Goal: Use online tool/utility: Utilize a website feature to perform a specific function

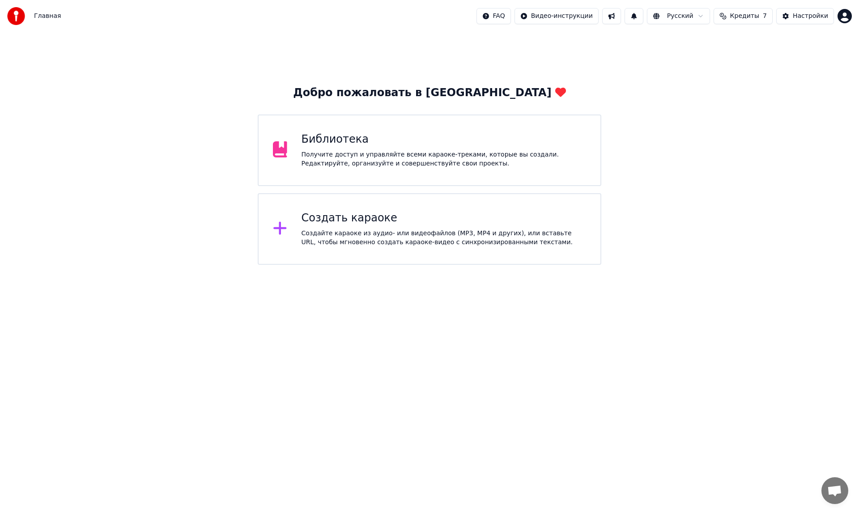
click at [326, 152] on div "Получите доступ и управляйте всеми караоке-треками, которые вы создали. Редакти…" at bounding box center [443, 159] width 285 height 18
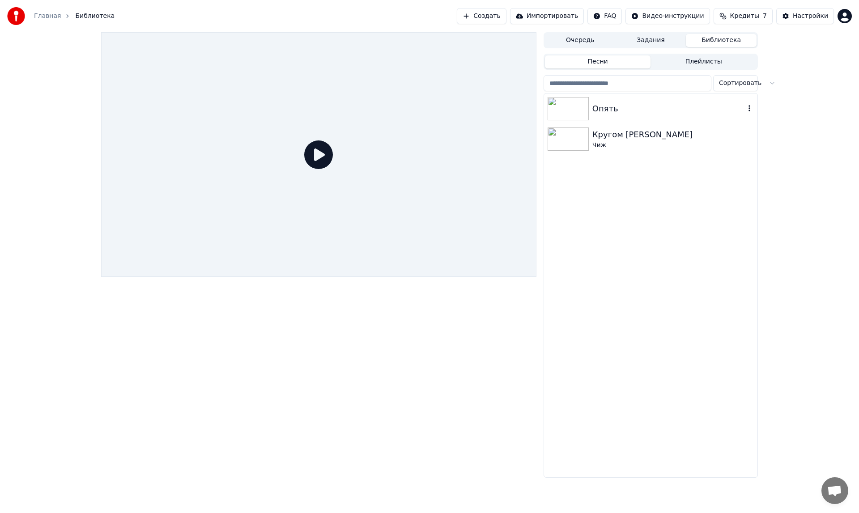
click at [570, 106] on img at bounding box center [567, 108] width 41 height 23
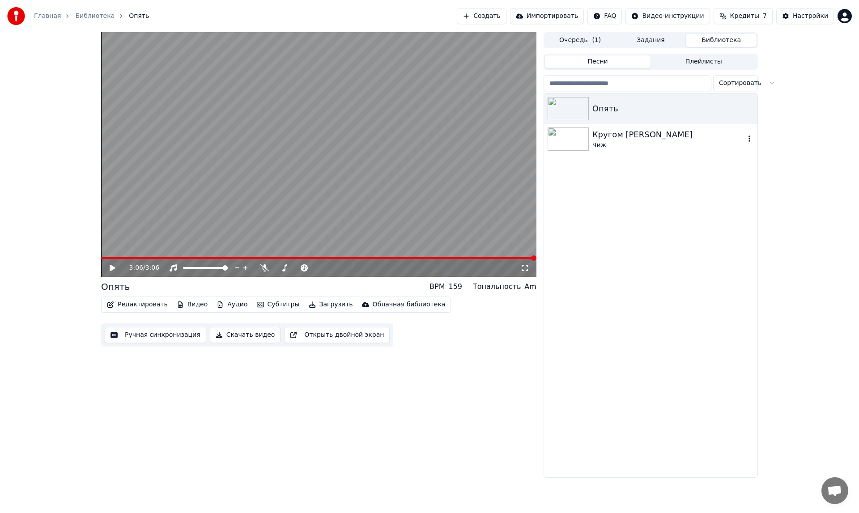
click at [561, 136] on img at bounding box center [567, 138] width 41 height 23
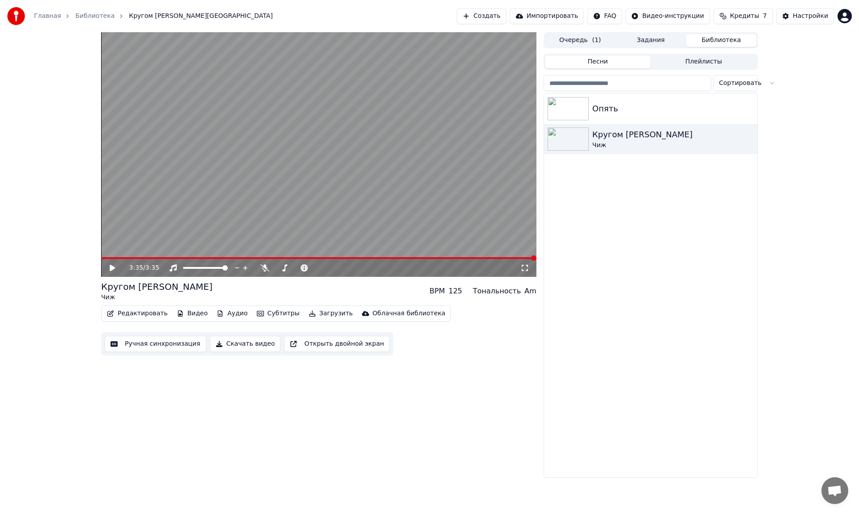
click at [145, 343] on button "Ручная синхронизация" at bounding box center [156, 344] width 102 height 16
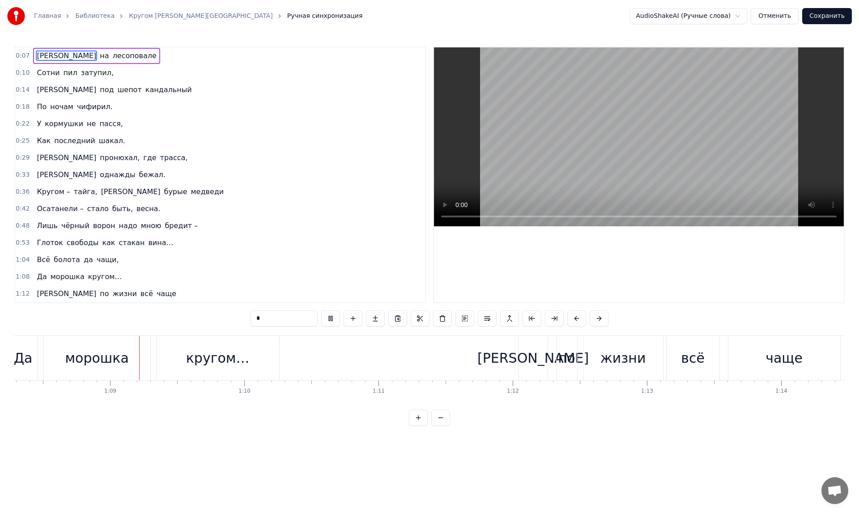
scroll to position [0, 9162]
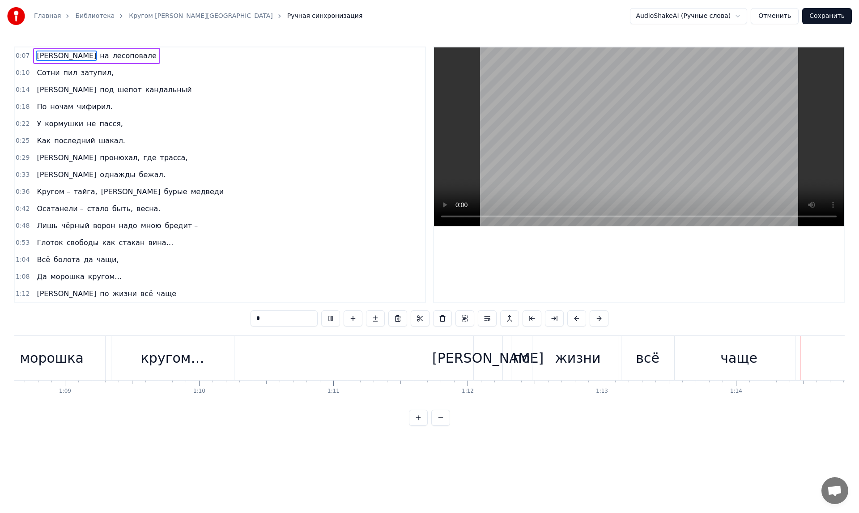
click at [533, 359] on div "А по жизни всё чаще" at bounding box center [635, 358] width 324 height 44
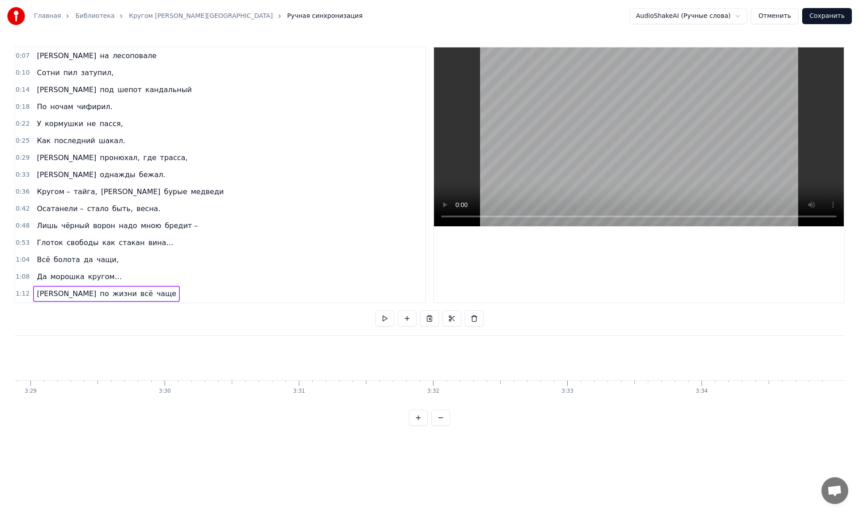
scroll to position [0, 28026]
